Goal: Check status

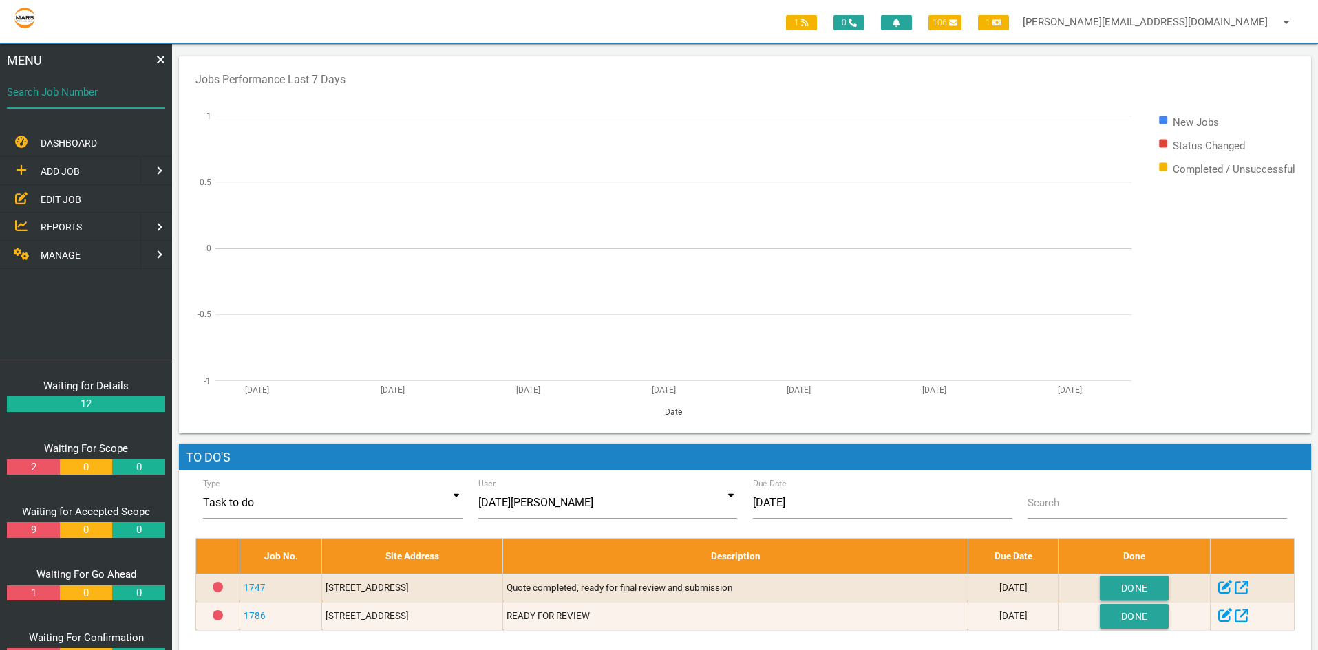
click at [41, 101] on input "Search Job Number" at bounding box center [86, 92] width 158 height 32
type input "1750"
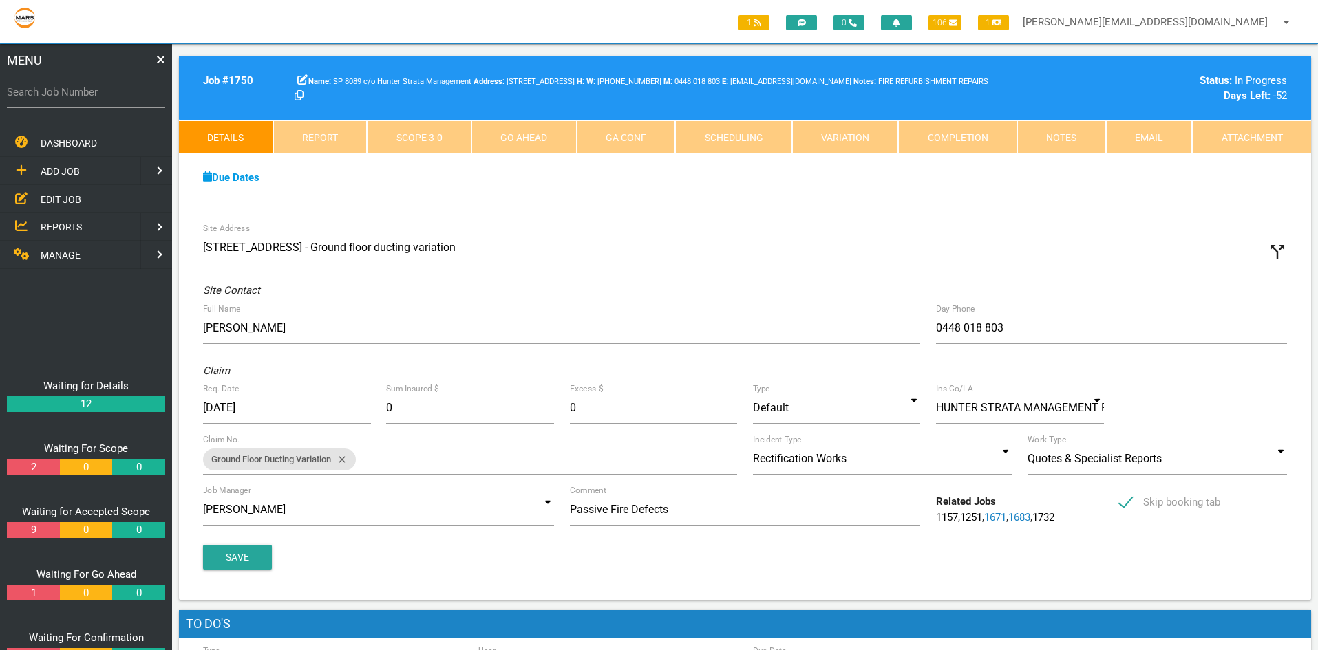
click at [416, 140] on link "Scope 3 - 0" at bounding box center [419, 136] width 105 height 33
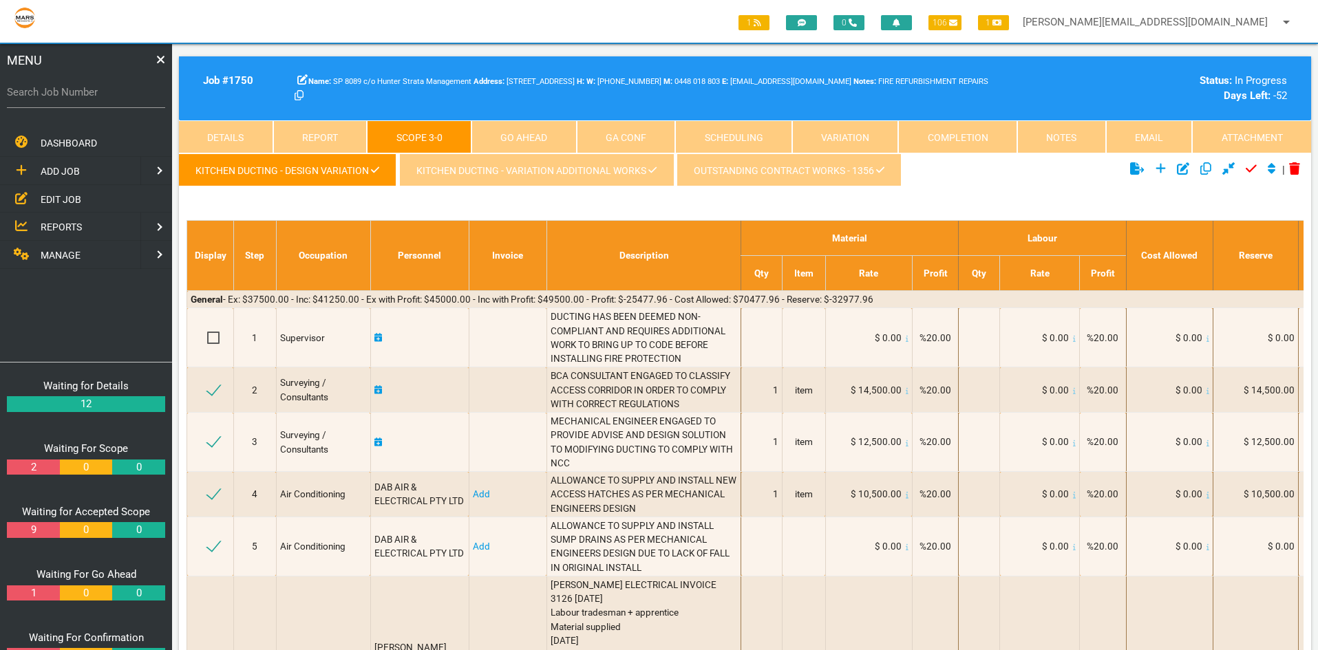
click at [958, 129] on link "Completion" at bounding box center [957, 136] width 119 height 33
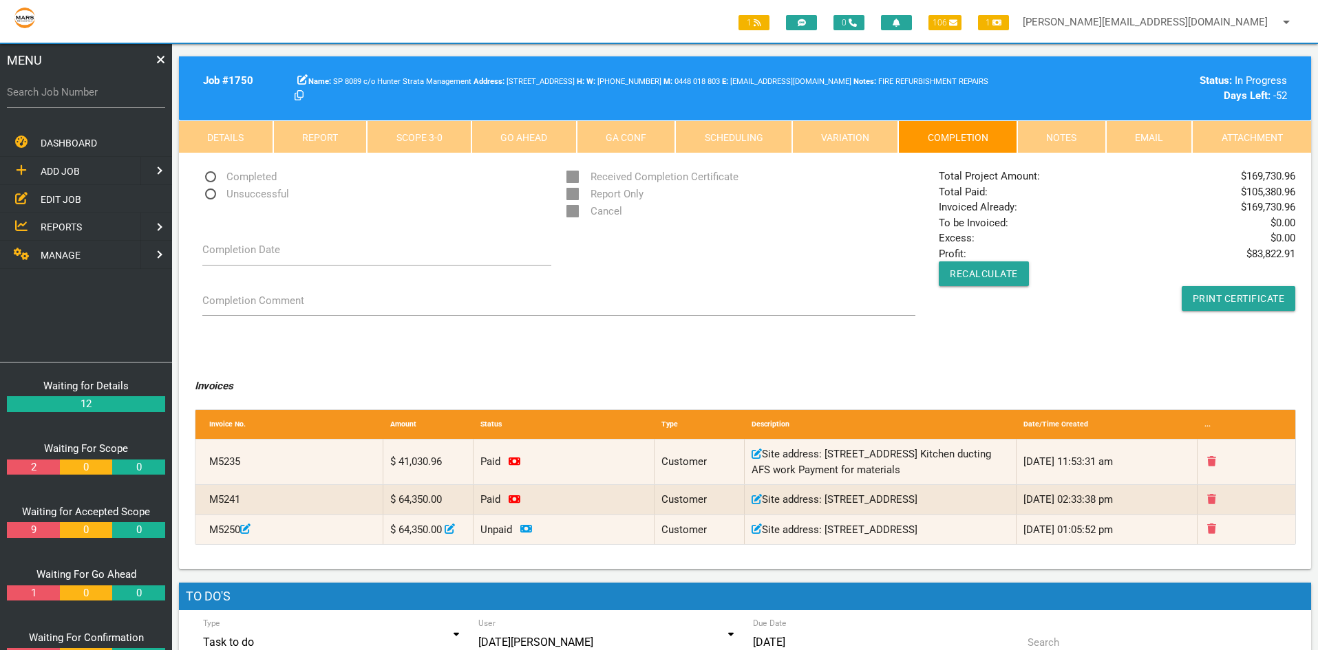
click at [71, 95] on label "Search Job Number" at bounding box center [86, 93] width 158 height 16
click at [71, 95] on input "Search Job Number" at bounding box center [86, 92] width 158 height 32
type input "1740"
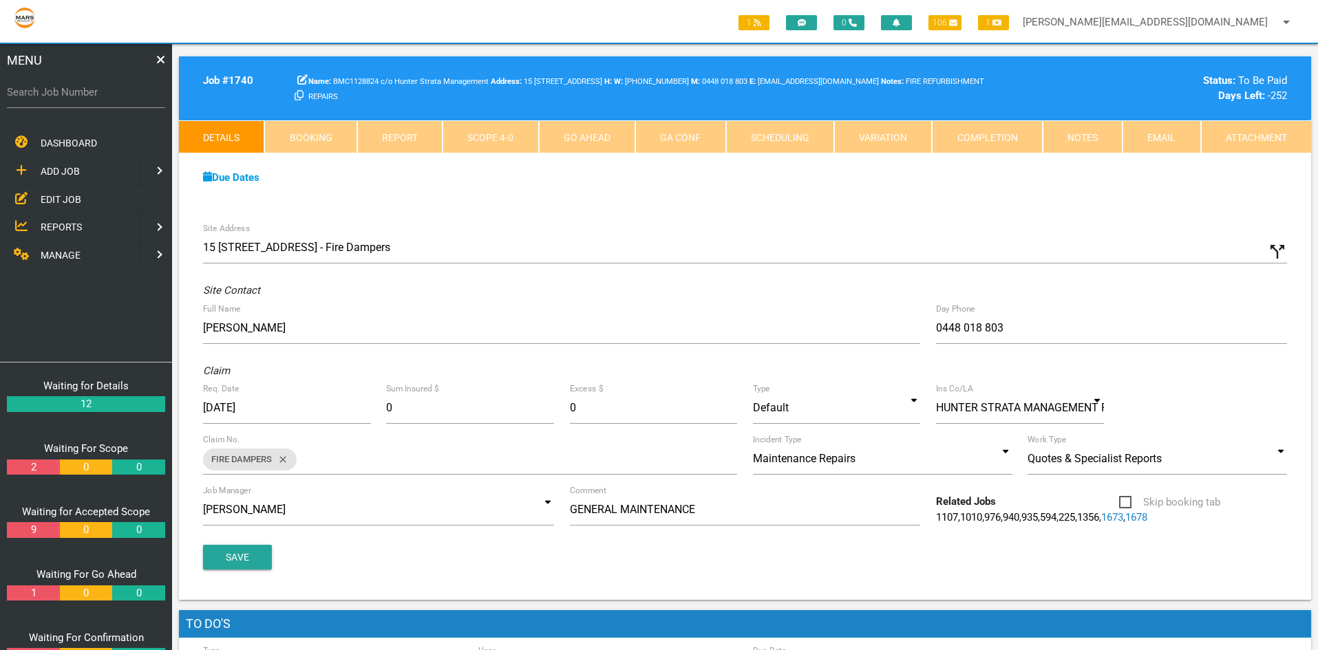
click at [485, 131] on link "Scope 4 - 0" at bounding box center [491, 136] width 96 height 33
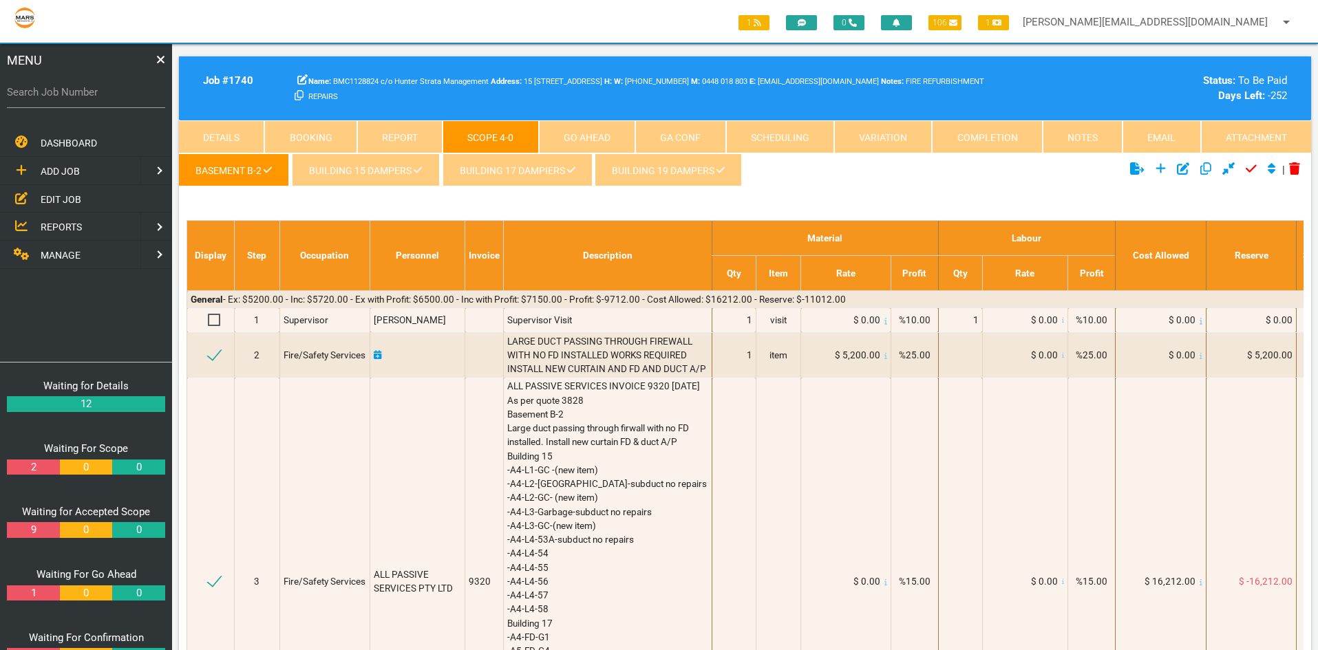
click at [1001, 140] on link "Completion" at bounding box center [987, 136] width 110 height 33
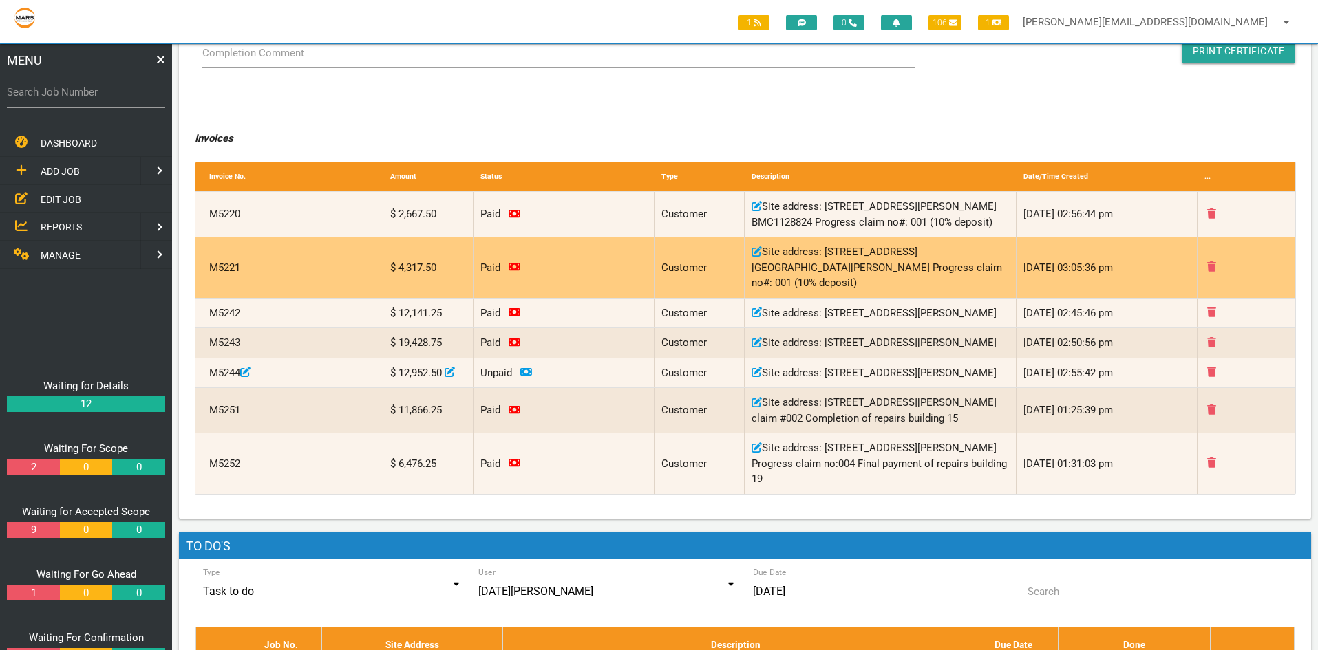
scroll to position [275, 0]
